Goal: Task Accomplishment & Management: Manage account settings

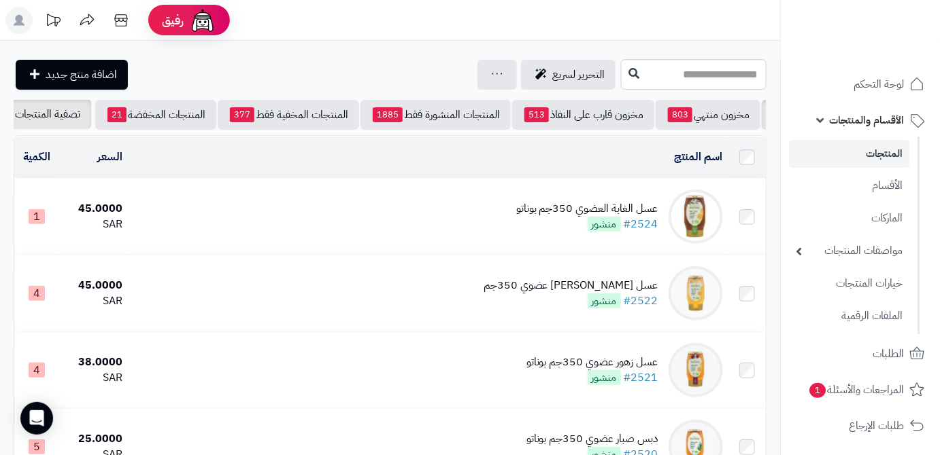
scroll to position [0, -143]
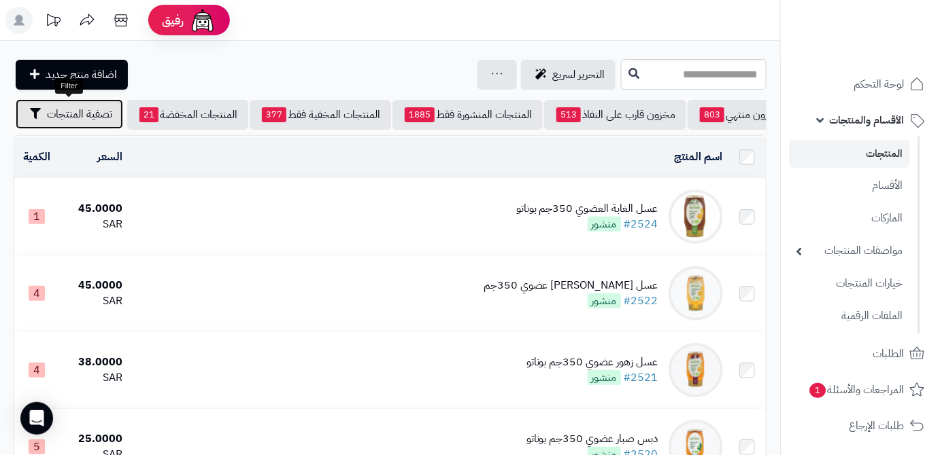
click at [60, 122] on span "تصفية المنتجات" at bounding box center [79, 114] width 65 height 16
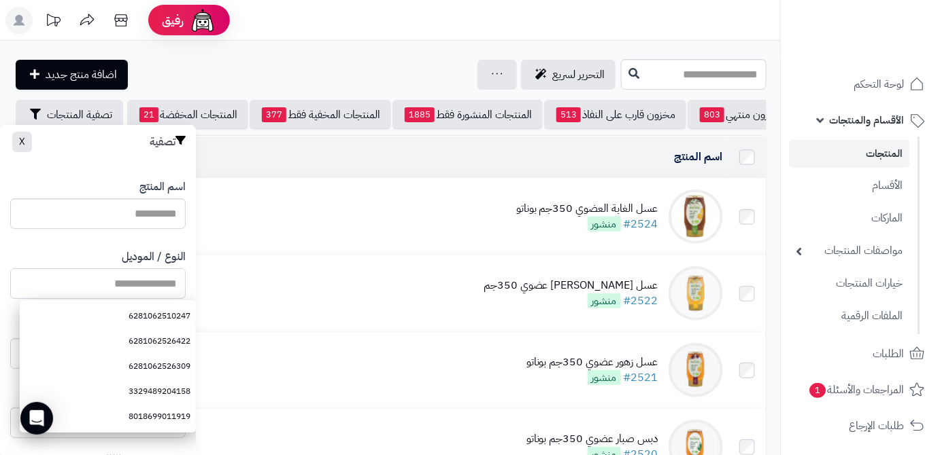
paste input "**********"
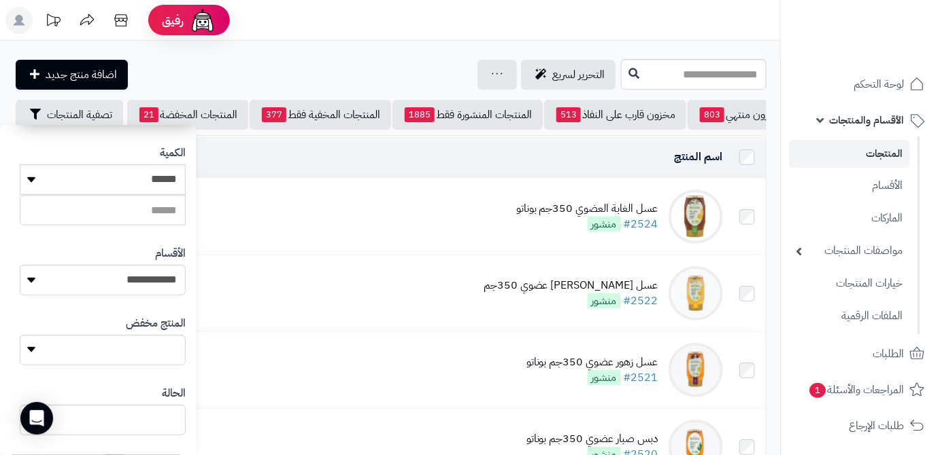
scroll to position [375, 0]
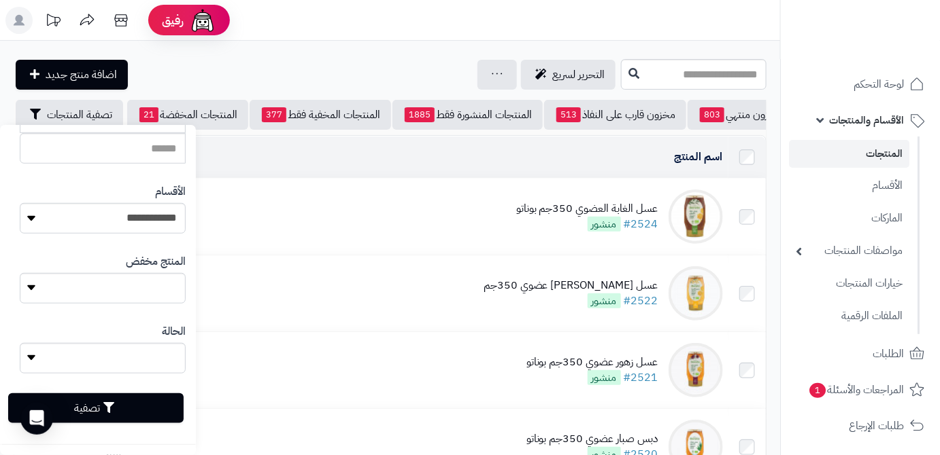
type input "**********"
click at [128, 409] on button "تصفية" at bounding box center [95, 409] width 175 height 30
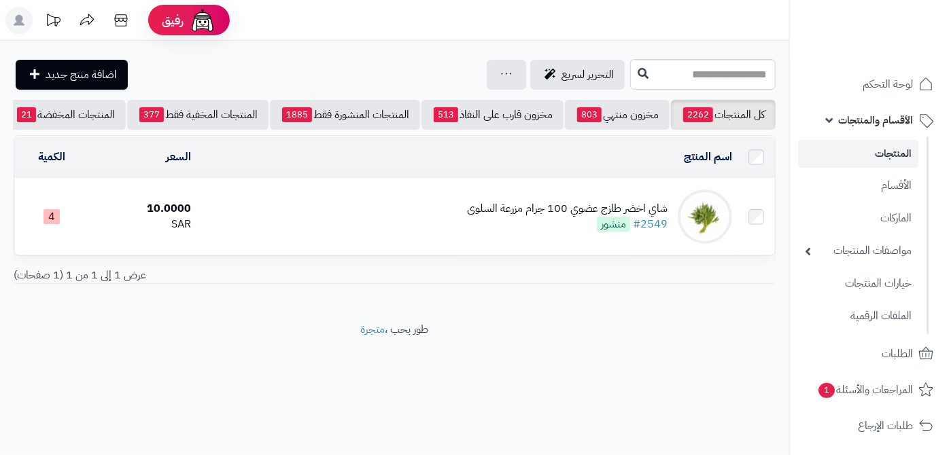
click at [544, 216] on div "شاي اخضر طازج عضوي 100 جرام مزرعة السلوى" at bounding box center [567, 209] width 201 height 16
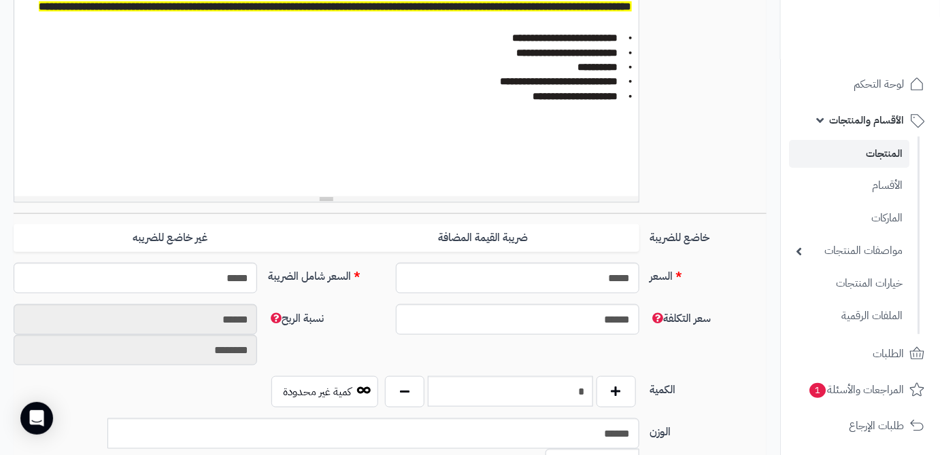
scroll to position [494, 0]
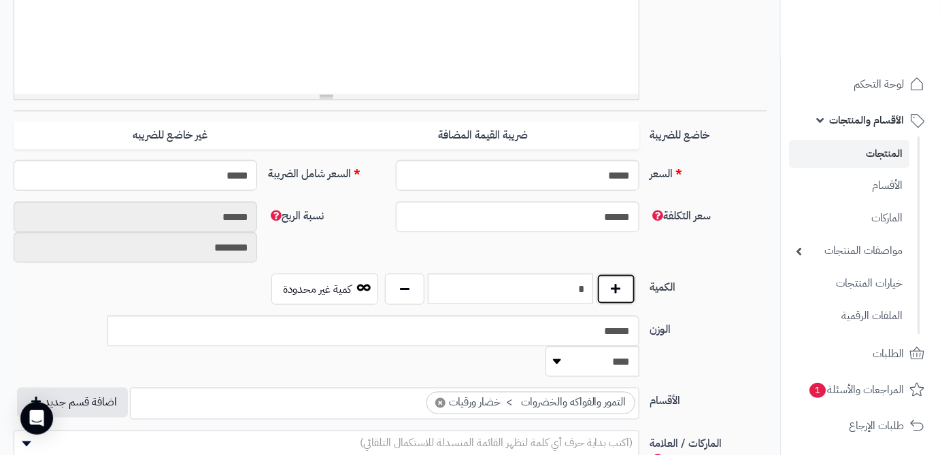
click at [600, 293] on button "button" at bounding box center [615, 289] width 39 height 31
click at [575, 292] on input "*" at bounding box center [510, 289] width 165 height 31
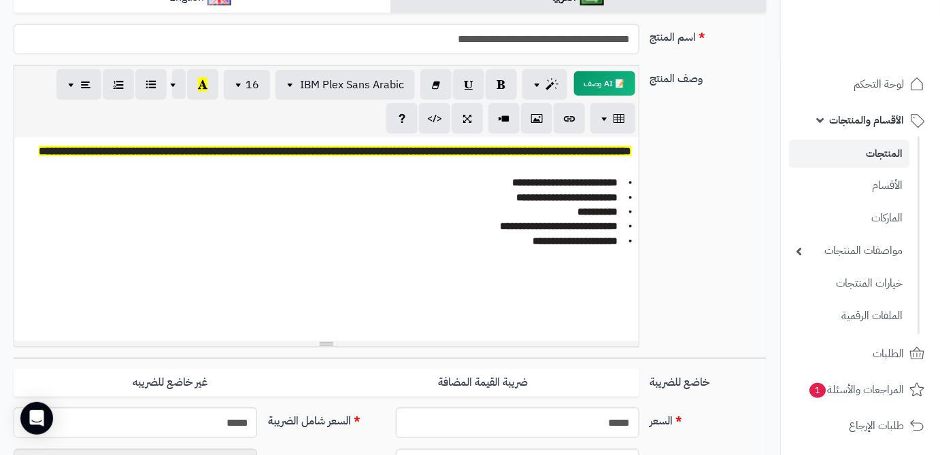
scroll to position [0, 0]
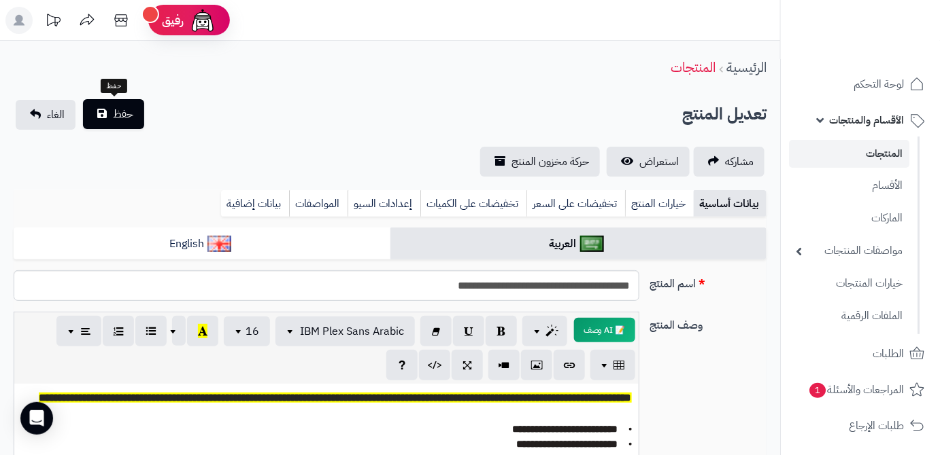
type input "*"
click at [101, 110] on button "حفظ" at bounding box center [113, 114] width 61 height 30
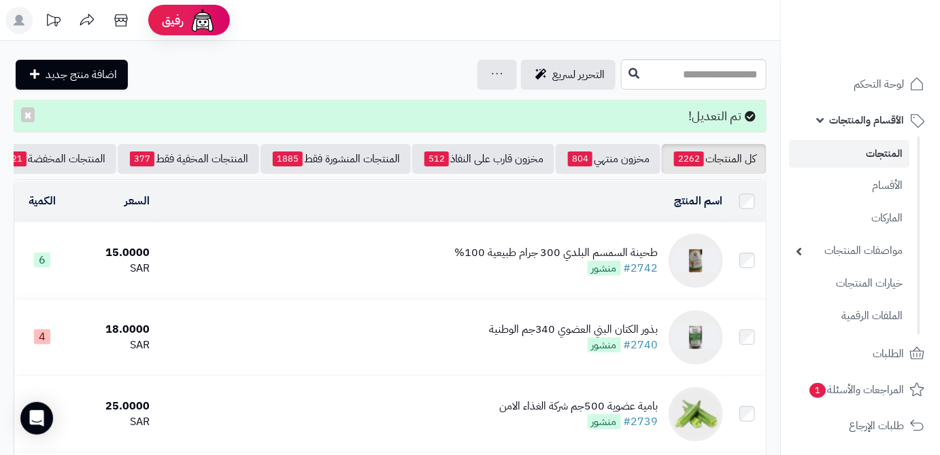
scroll to position [0, -143]
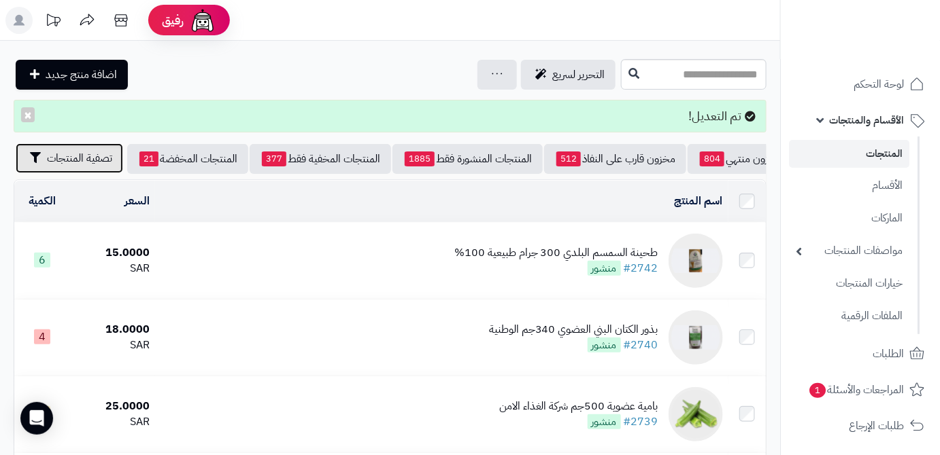
click at [81, 154] on span "تصفية المنتجات" at bounding box center [79, 158] width 65 height 16
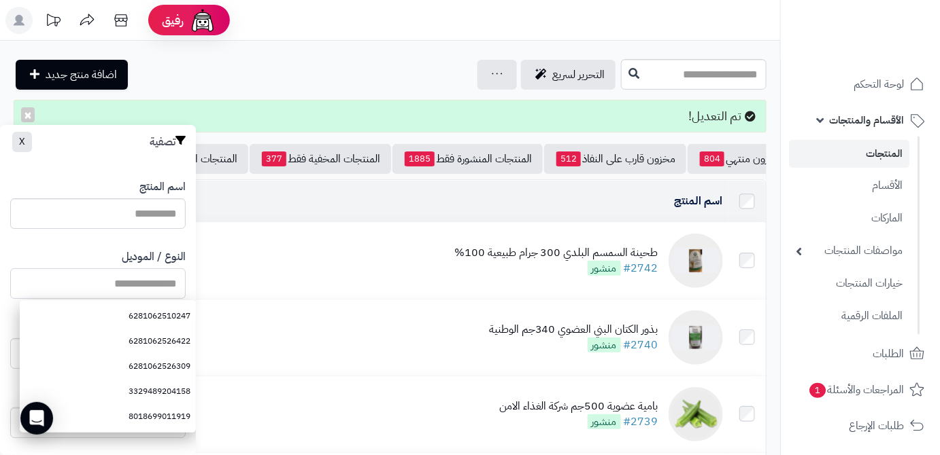
paste input "**********"
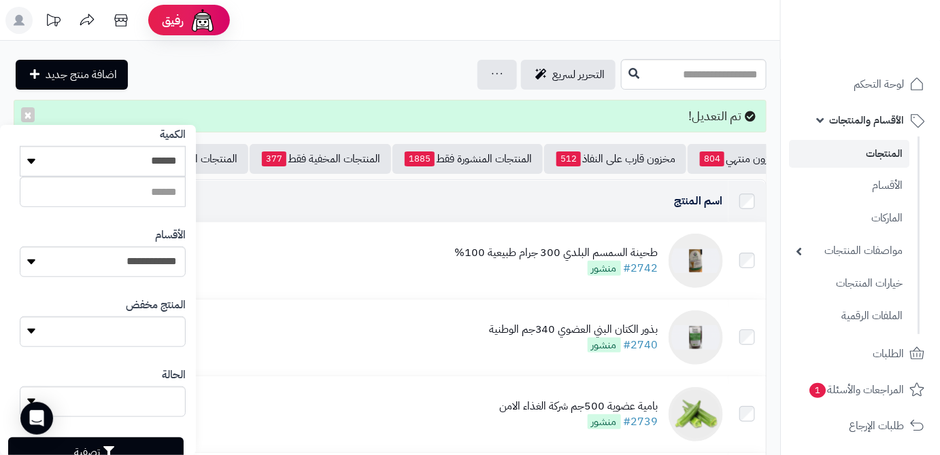
scroll to position [375, 0]
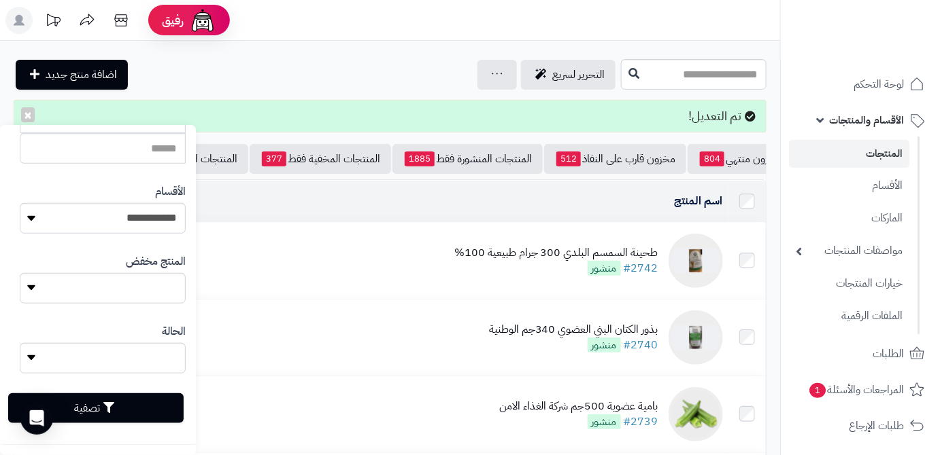
type input "**********"
click at [128, 408] on button "تصفية" at bounding box center [95, 409] width 175 height 30
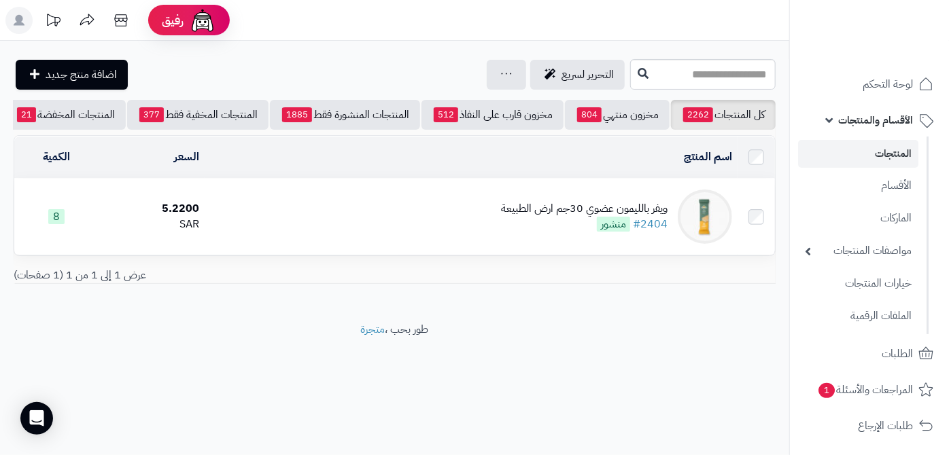
click at [594, 217] on div "ويفر بالليمون عضوي 30جم ارض الطبيعة" at bounding box center [584, 209] width 167 height 16
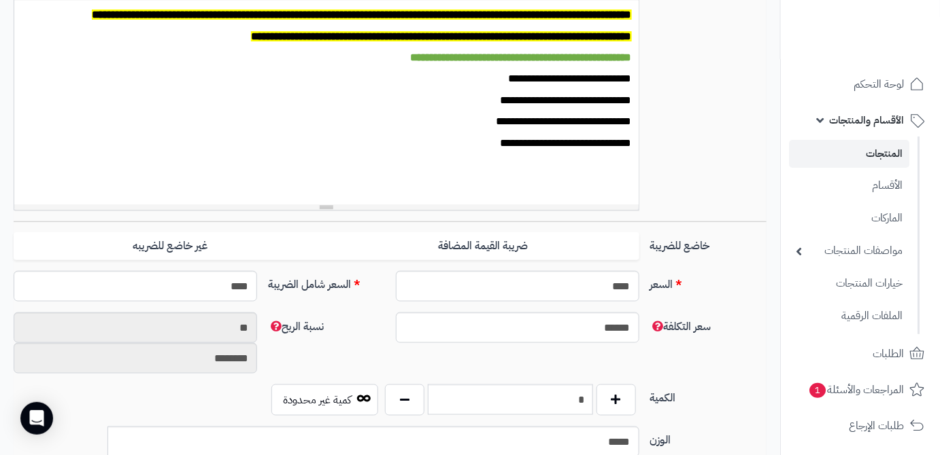
scroll to position [432, 0]
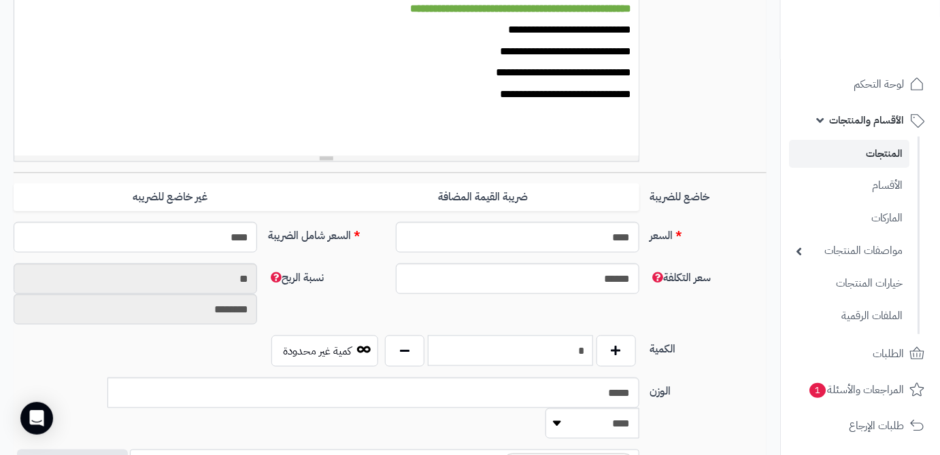
click at [566, 349] on input "*" at bounding box center [510, 351] width 165 height 31
type input "*"
click at [487, 300] on div "سعر التكلفة ****** نسبة الربح ** ********" at bounding box center [389, 300] width 763 height 72
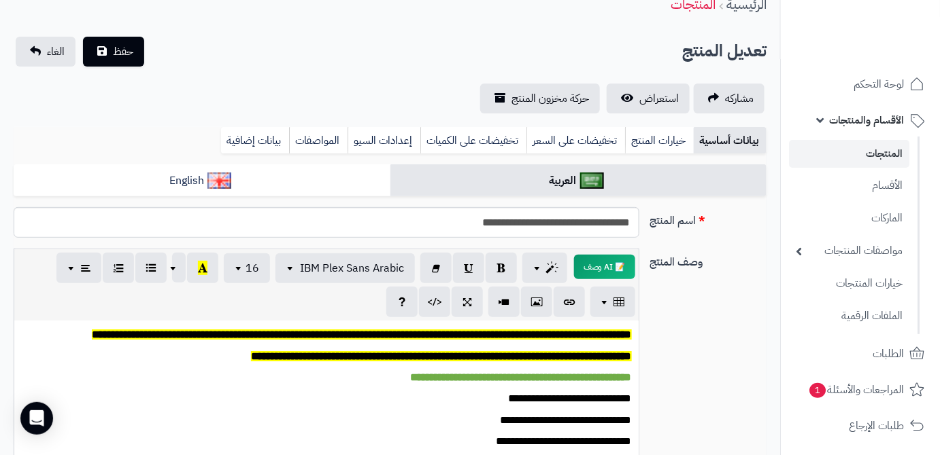
scroll to position [0, 0]
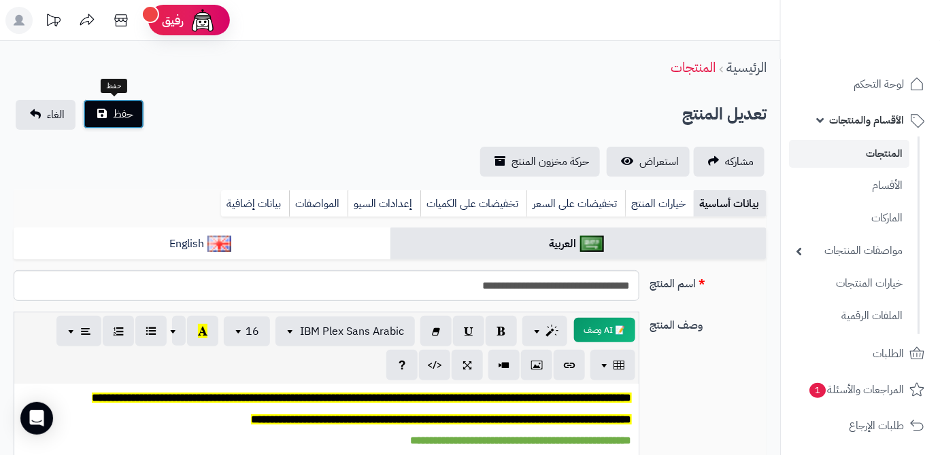
click at [118, 122] on span "حفظ" at bounding box center [123, 114] width 20 height 16
